Goal: Find specific page/section

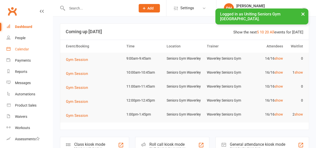
click at [29, 47] on link "Calendar" at bounding box center [30, 49] width 46 height 11
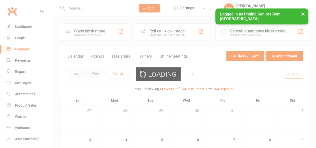
click at [95, 12] on div "Loading" at bounding box center [158, 74] width 316 height 148
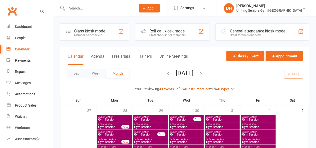
click at [95, 12] on div at bounding box center [96, 8] width 72 height 16
click at [85, 5] on input "text" at bounding box center [99, 8] width 67 height 7
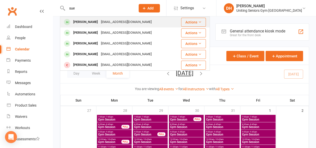
type input "sue"
click at [87, 19] on div "[PERSON_NAME]" at bounding box center [86, 22] width 28 height 7
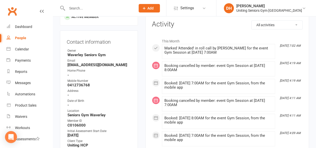
scroll to position [64, 0]
